Goal: Task Accomplishment & Management: Complete application form

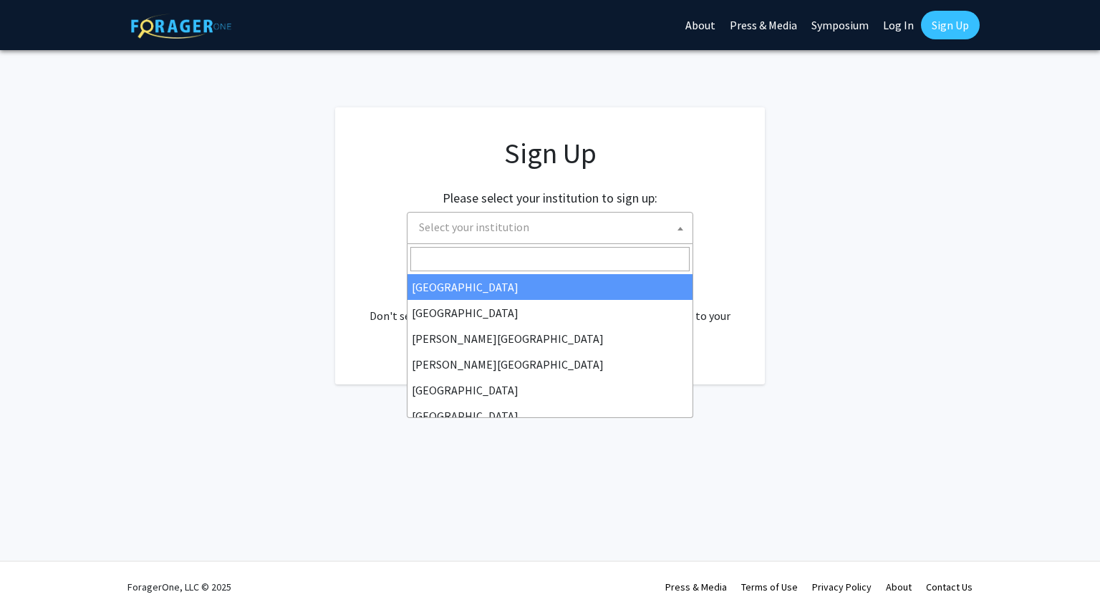
click at [544, 231] on span "Select your institution" at bounding box center [552, 227] width 279 height 29
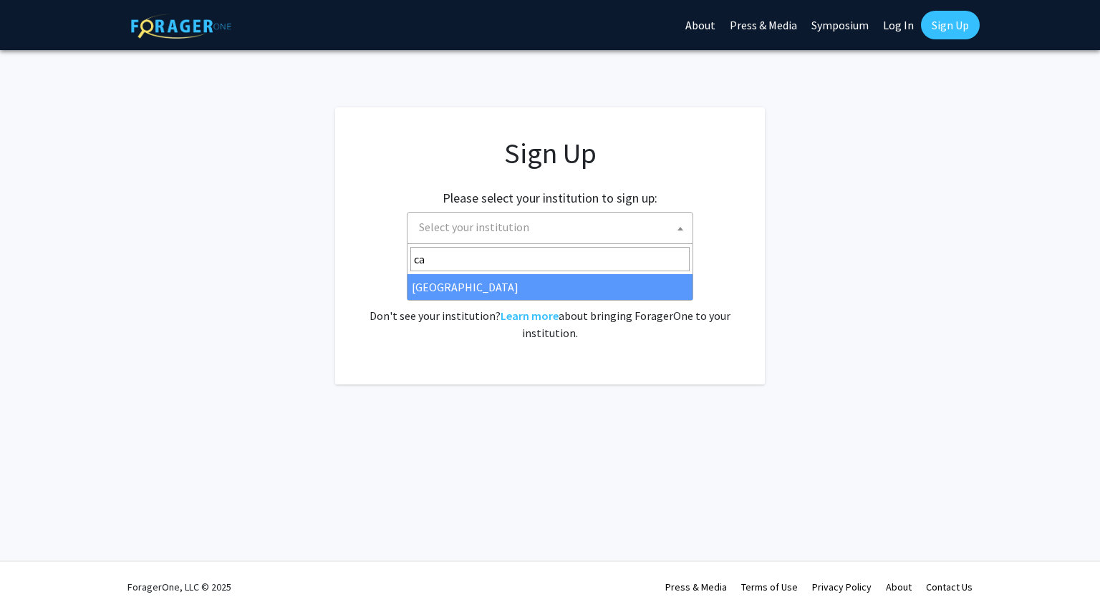
type input "c"
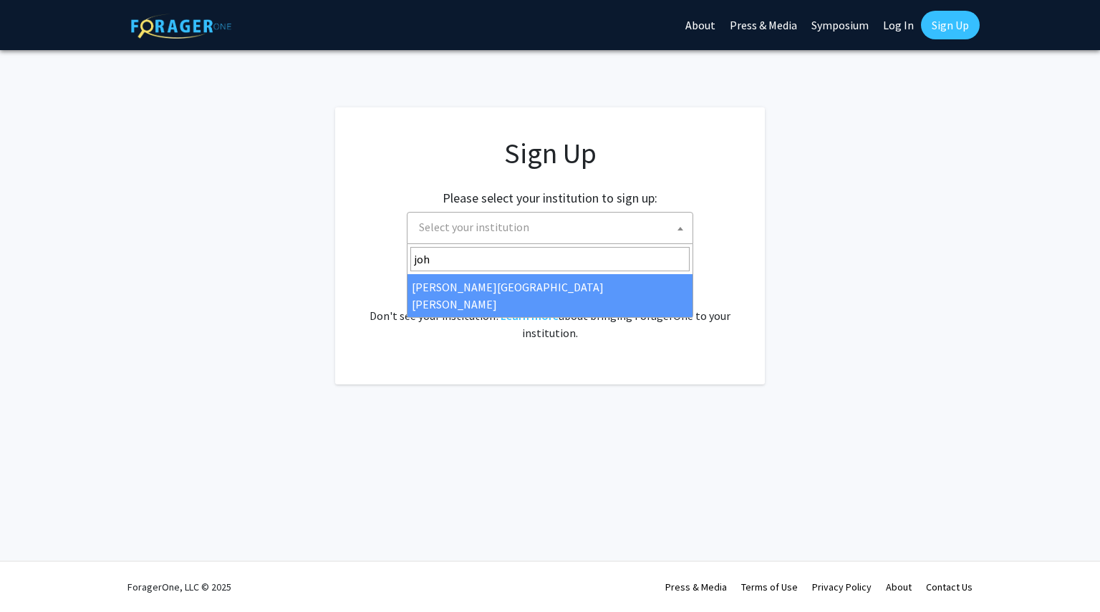
type input "joh"
select select "1"
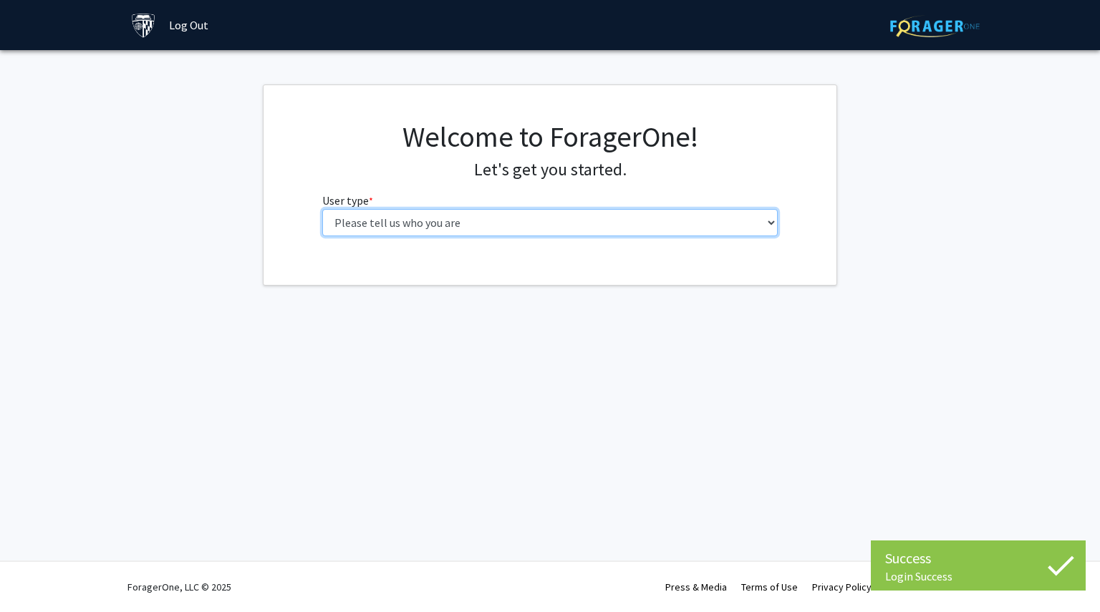
click at [548, 235] on select "Please tell us who you are Undergraduate Student Master's Student Doctoral Cand…" at bounding box center [550, 222] width 456 height 27
select select "2: masters"
click at [322, 209] on select "Please tell us who you are Undergraduate Student Master's Student Doctoral Cand…" at bounding box center [550, 222] width 456 height 27
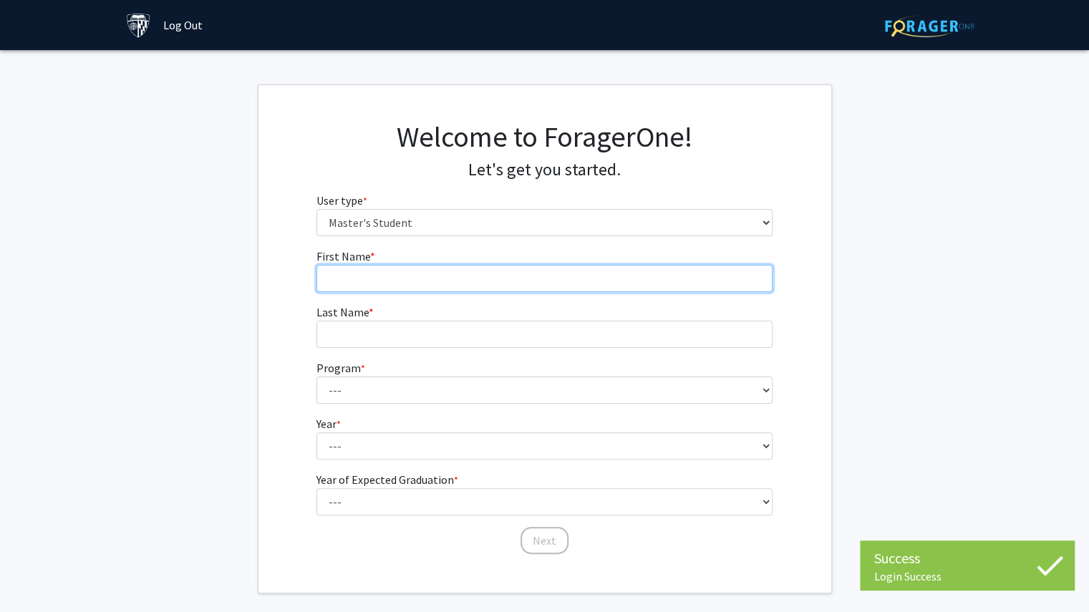
click at [523, 283] on input "First Name * required" at bounding box center [544, 278] width 456 height 27
type input "Bonny"
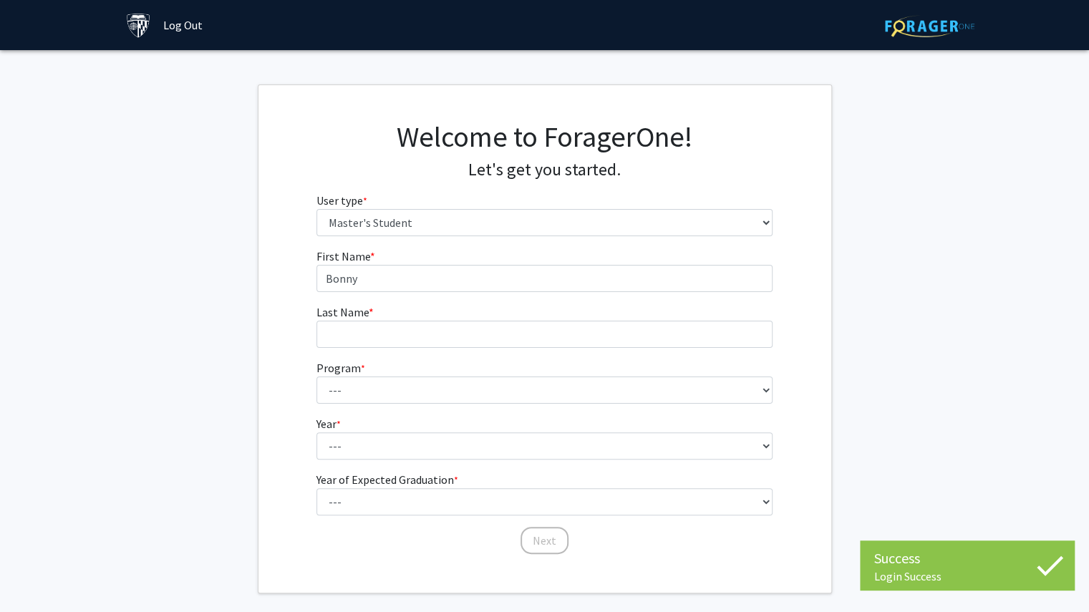
type input "[PERSON_NAME]"
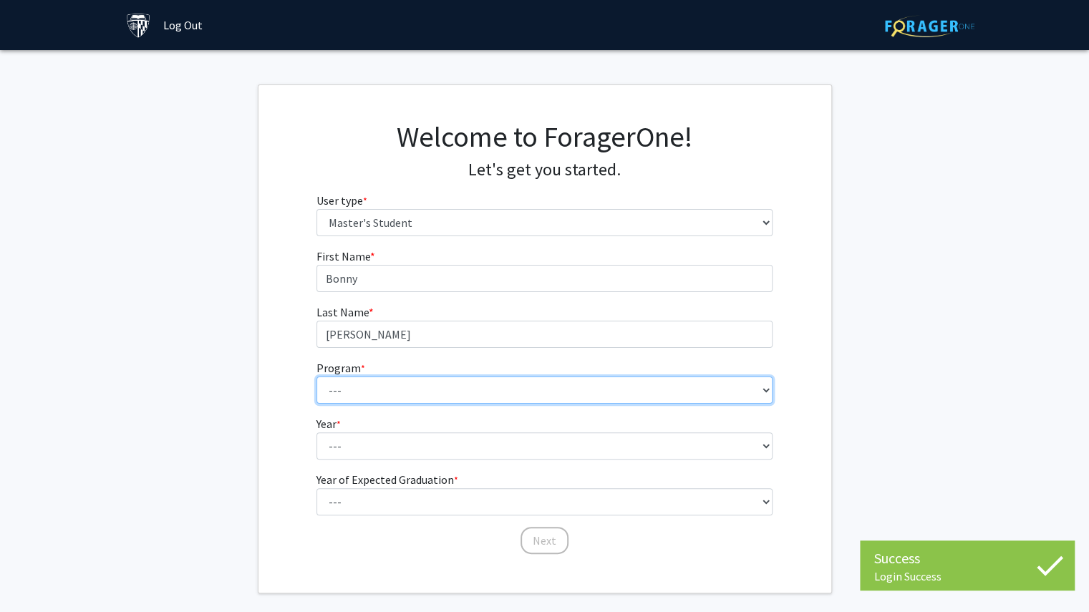
click at [454, 392] on select "--- Anatomy Education Applied and Computational Mathematics Applied Biomedical …" at bounding box center [544, 390] width 456 height 27
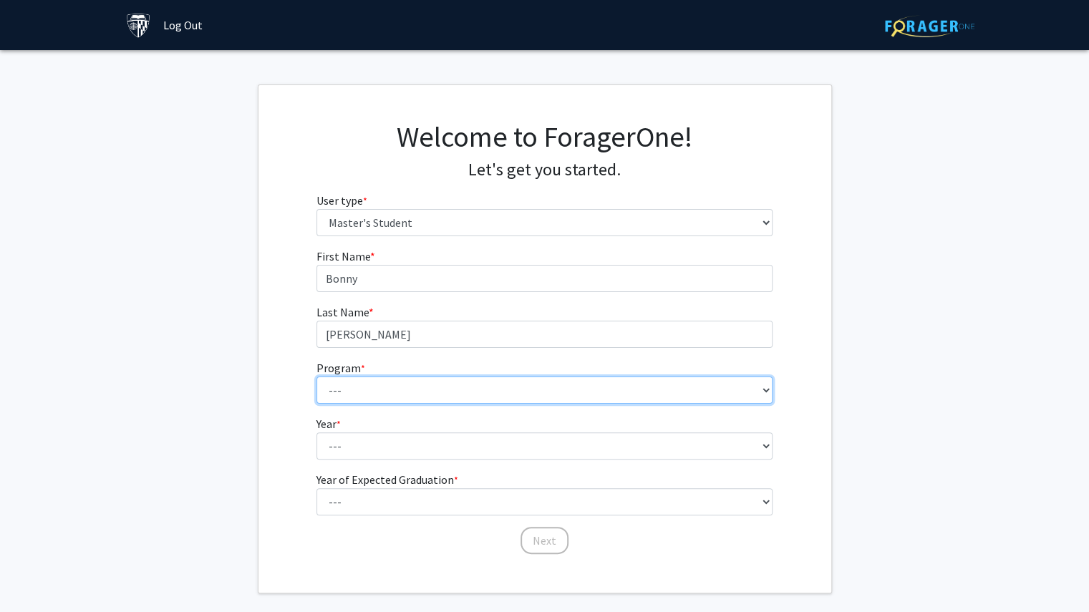
select select "63: 51"
click at [316, 377] on select "--- Anatomy Education Applied and Computational Mathematics Applied Biomedical …" at bounding box center [544, 390] width 456 height 27
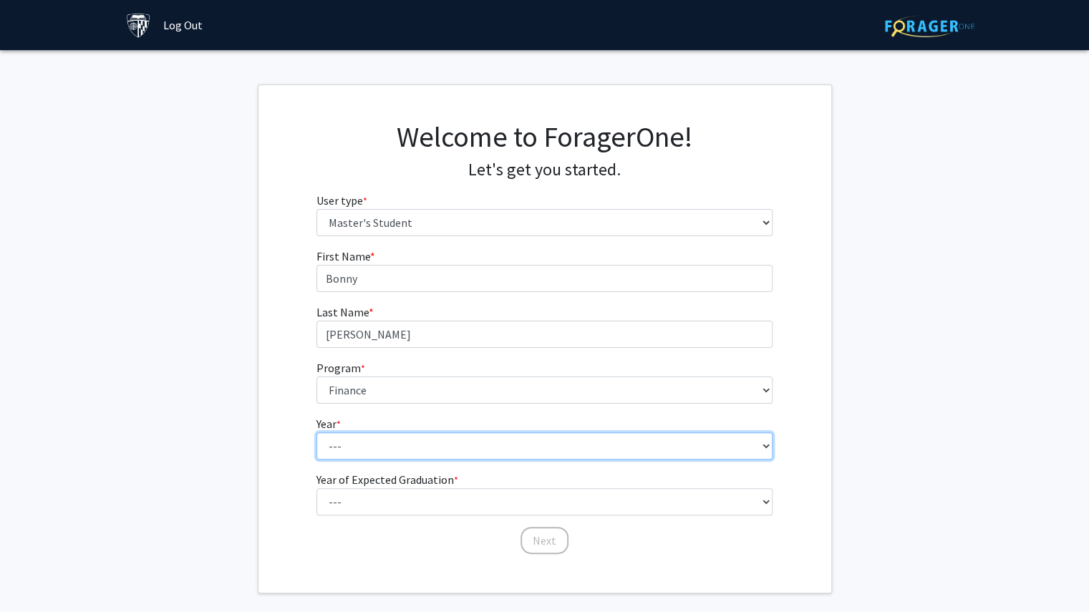
click at [433, 442] on select "--- First Year Second Year" at bounding box center [544, 445] width 456 height 27
select select "1: first_year"
click at [316, 432] on select "--- First Year Second Year" at bounding box center [544, 445] width 456 height 27
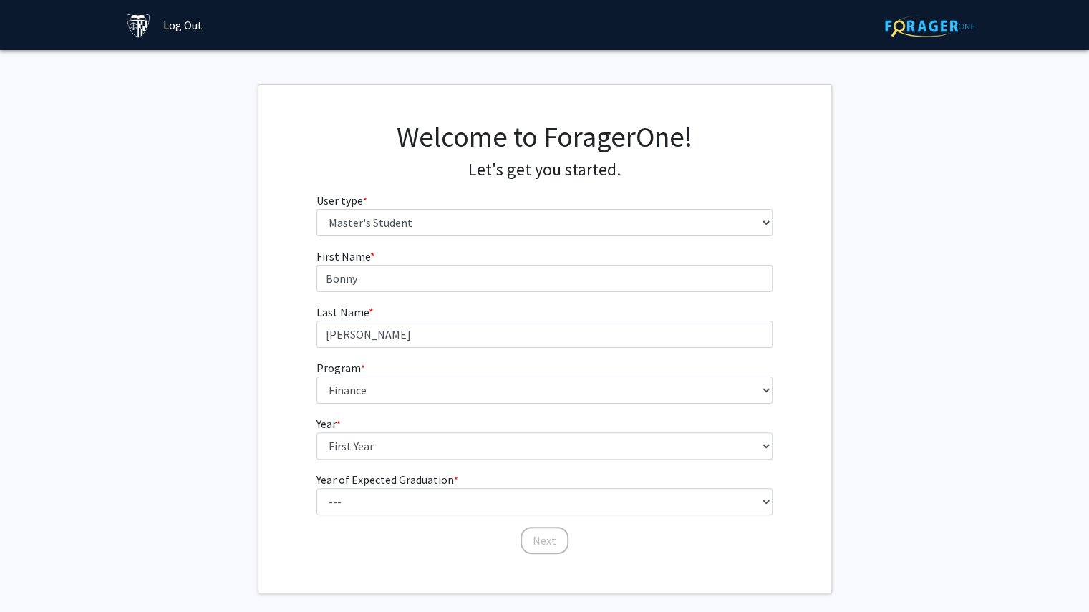
click at [408, 515] on form "First Name * required [PERSON_NAME] Last Name * required [PERSON_NAME] Program …" at bounding box center [544, 395] width 456 height 294
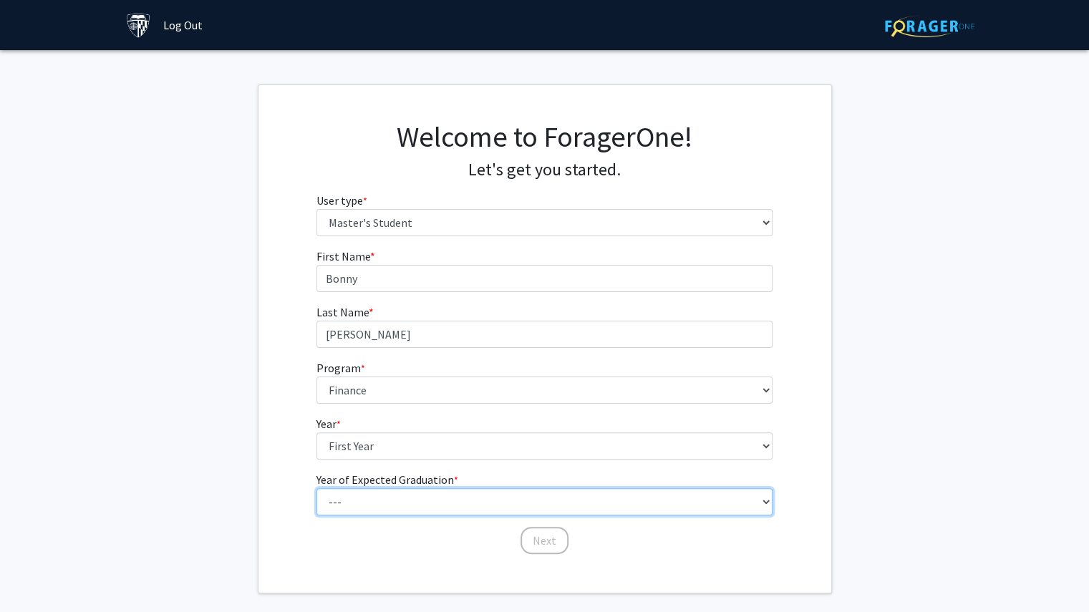
click at [411, 504] on select "--- 2025 2026 2027 2028 2029 2030 2031 2032 2033 2034" at bounding box center [544, 501] width 456 height 27
select select "3: 2027"
click at [316, 488] on select "--- 2025 2026 2027 2028 2029 2030 2031 2032 2033 2034" at bounding box center [544, 501] width 456 height 27
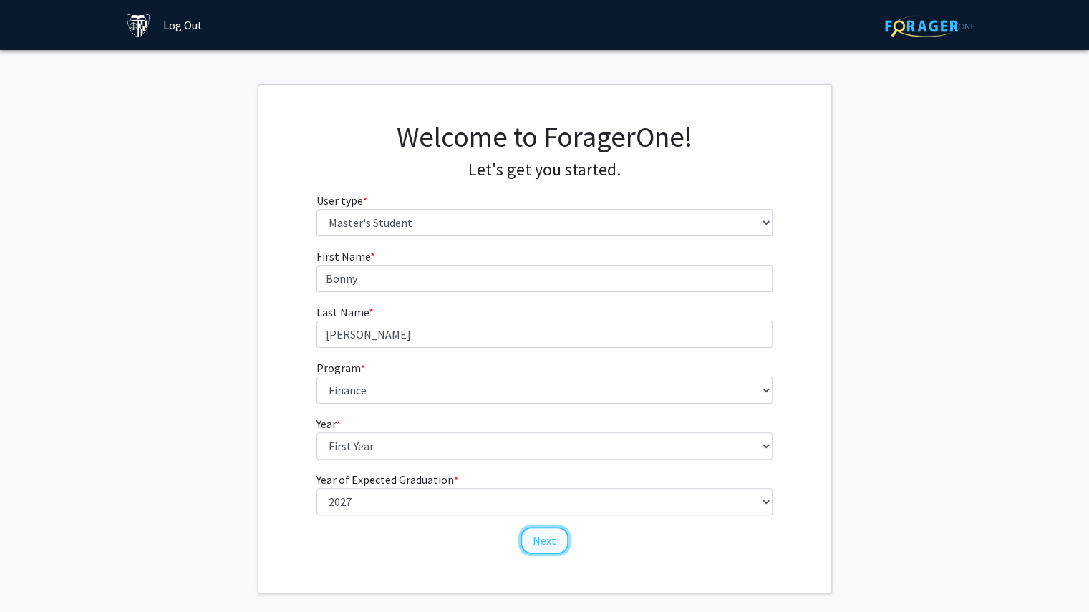
click at [546, 548] on button "Next" at bounding box center [544, 540] width 48 height 27
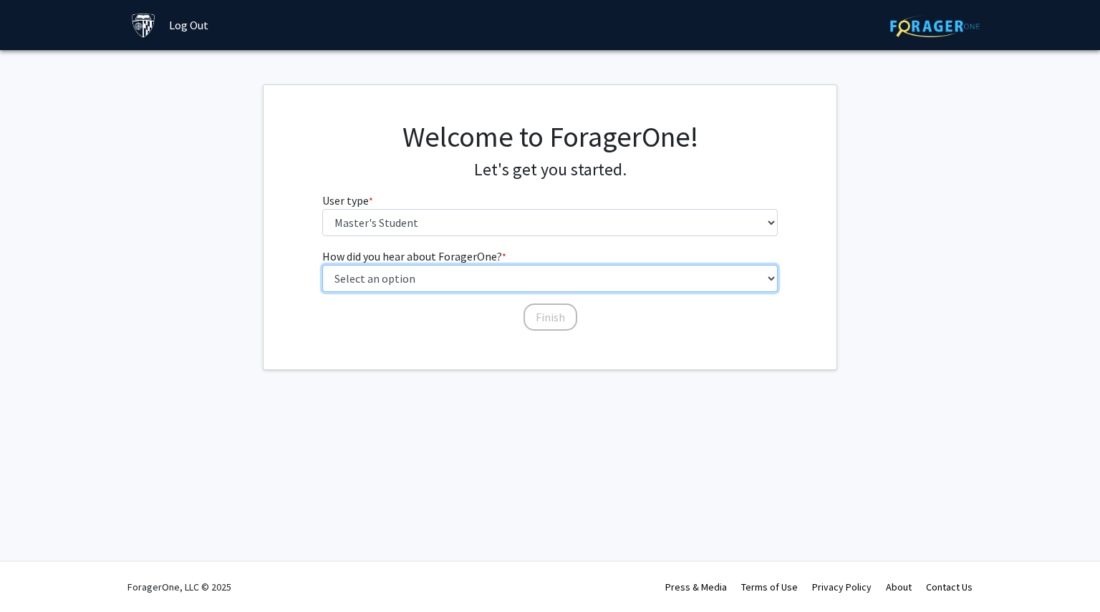
click at [491, 276] on select "Select an option Peer/student recommendation Faculty/staff recommendation Unive…" at bounding box center [550, 278] width 456 height 27
click at [322, 265] on select "Select an option Peer/student recommendation Faculty/staff recommendation Unive…" at bounding box center [550, 278] width 456 height 27
click at [538, 280] on select "Select an option Peer/student recommendation Faculty/staff recommendation Unive…" at bounding box center [550, 278] width 456 height 27
select select "3: university_website"
click at [322, 265] on select "Select an option Peer/student recommendation Faculty/staff recommendation Unive…" at bounding box center [550, 278] width 456 height 27
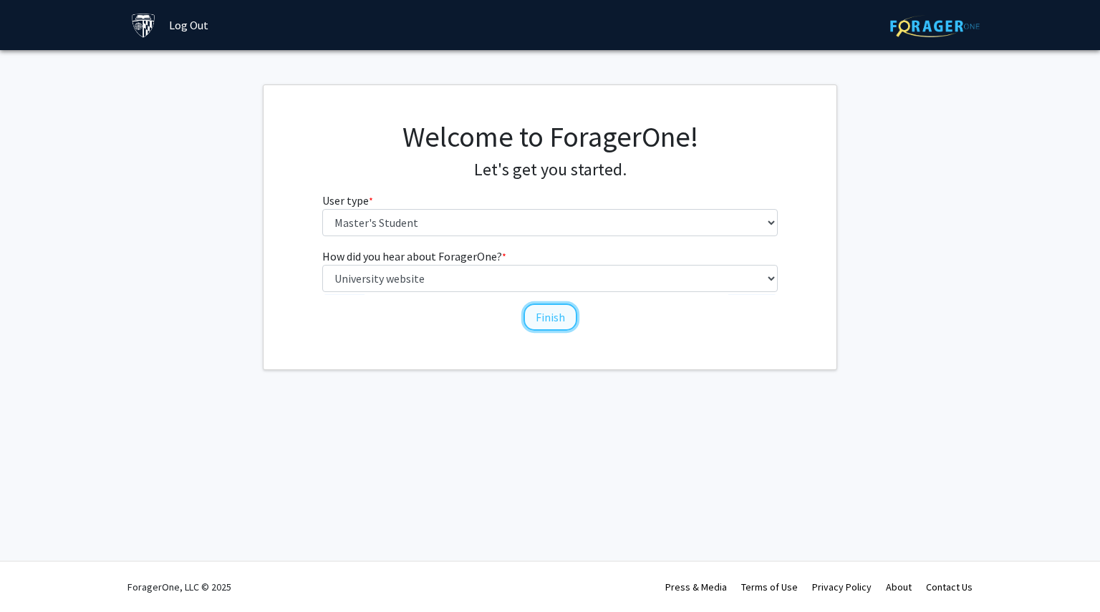
click at [562, 324] on button "Finish" at bounding box center [550, 317] width 54 height 27
